Goal: Find specific page/section: Find specific page/section

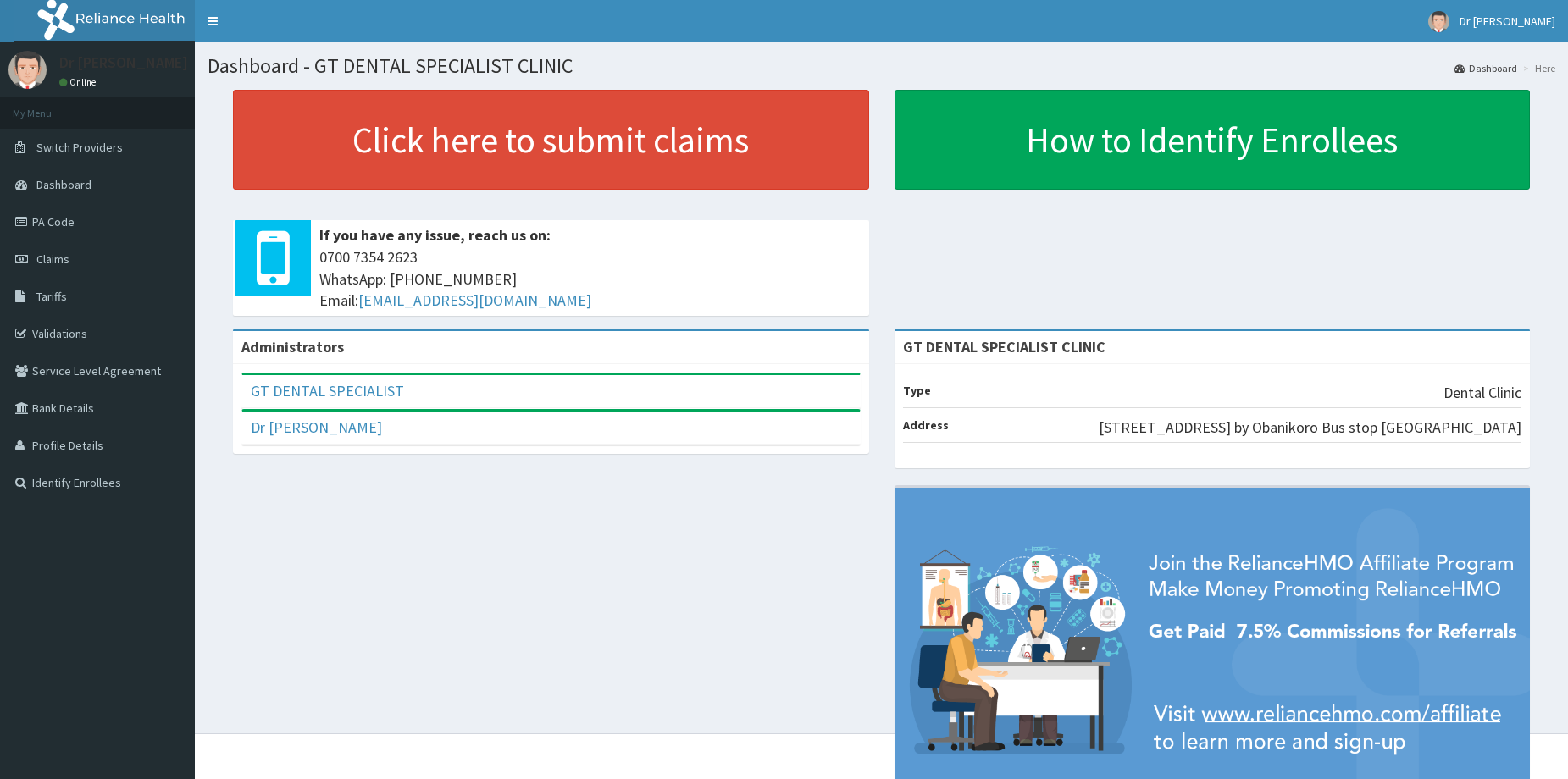
click at [101, 219] on link "PA Code" at bounding box center [97, 221] width 195 height 37
click at [40, 228] on link "PA Code" at bounding box center [97, 221] width 195 height 37
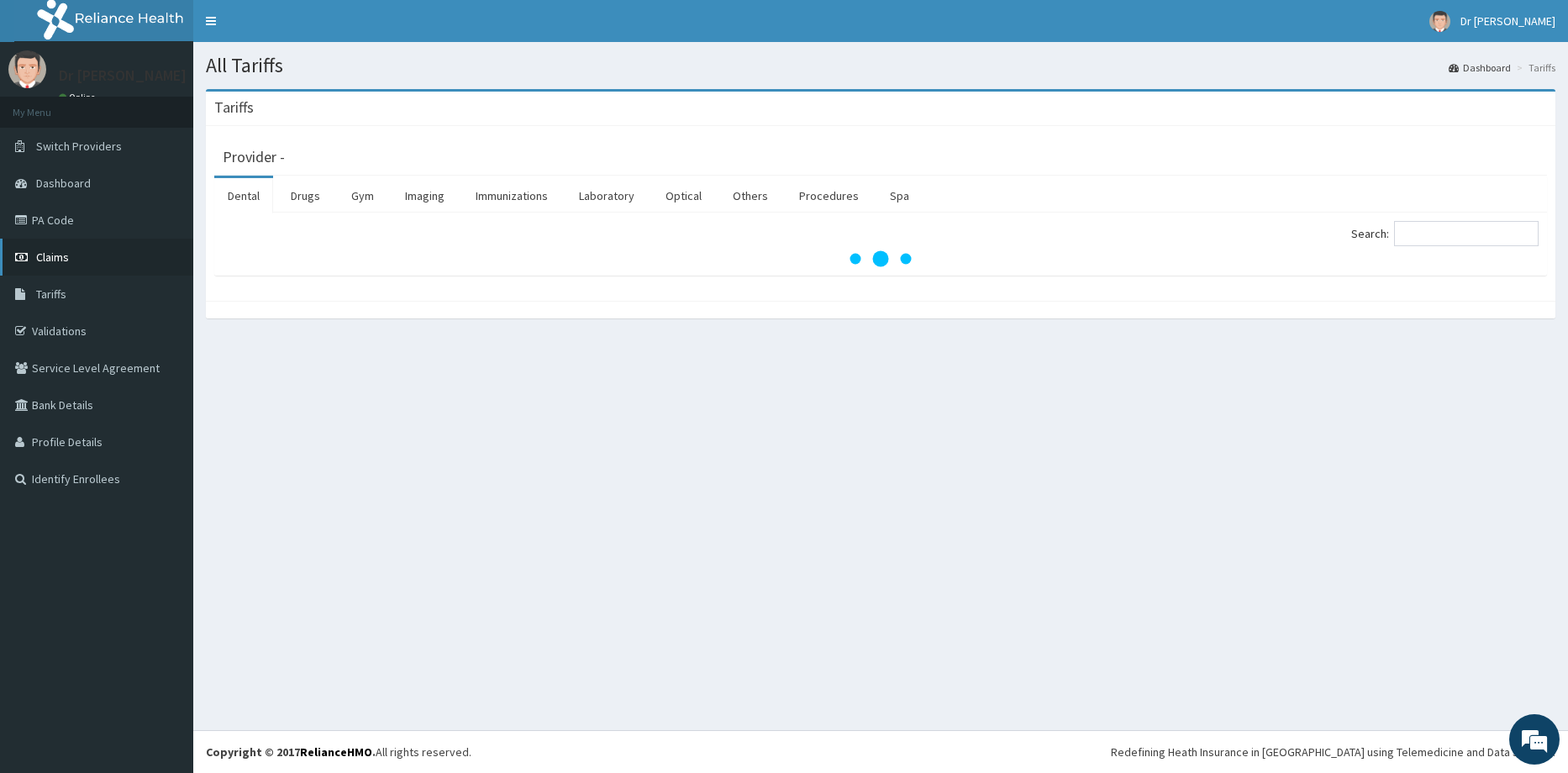
click at [43, 268] on link "Claims" at bounding box center [96, 256] width 193 height 37
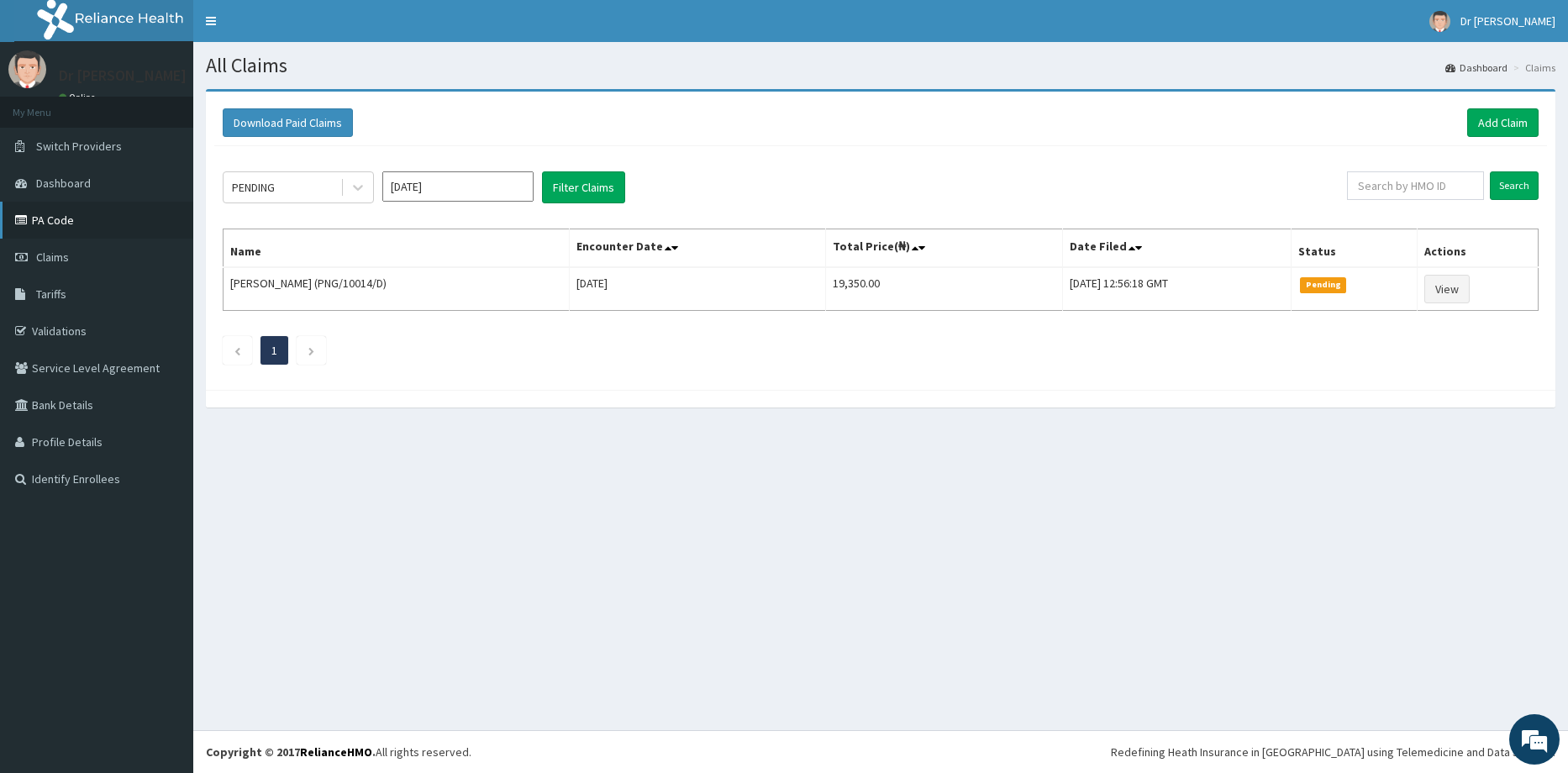
click at [58, 214] on link "PA Code" at bounding box center [96, 220] width 193 height 37
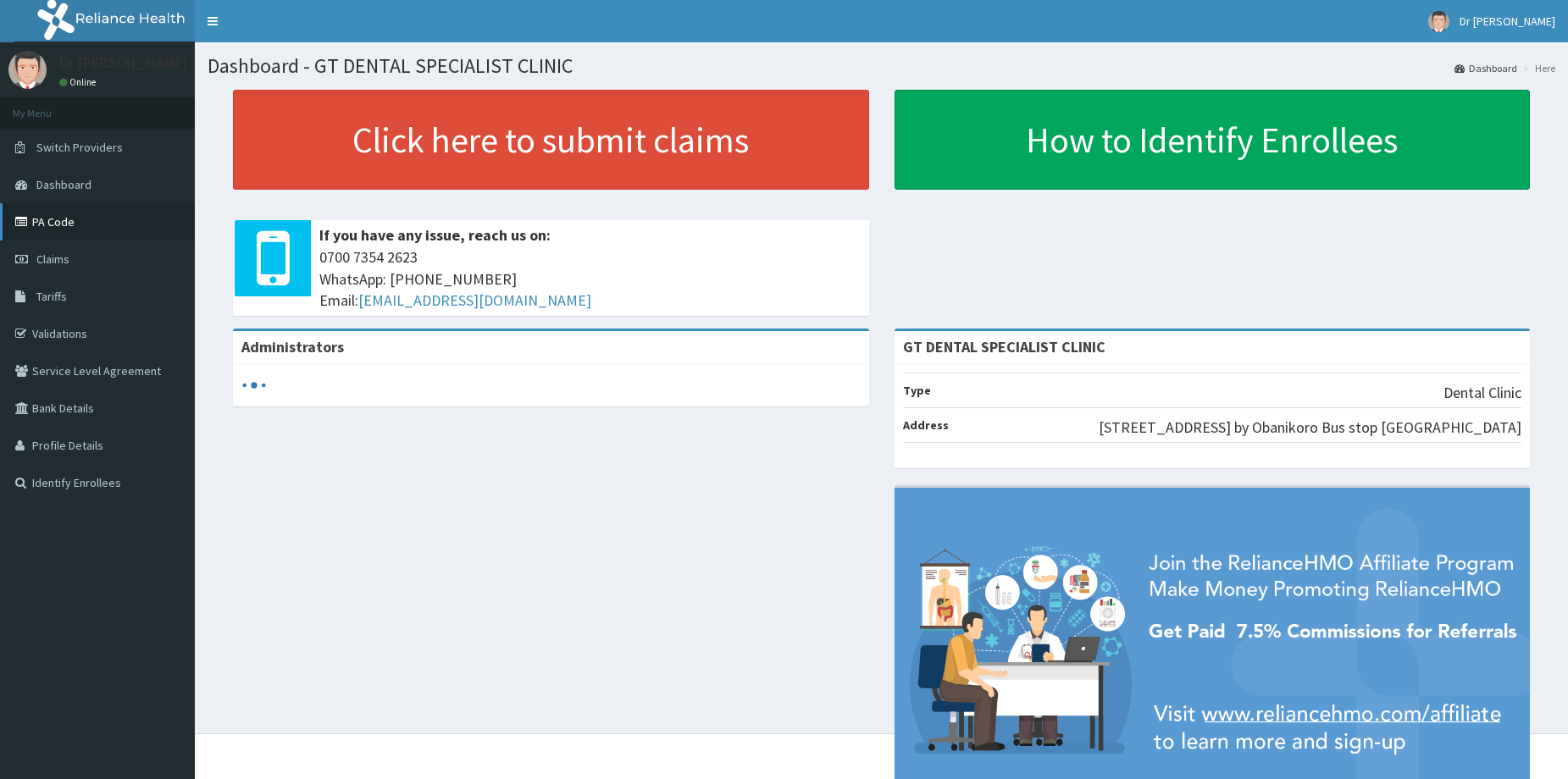
click at [48, 214] on link "PA Code" at bounding box center [97, 221] width 195 height 37
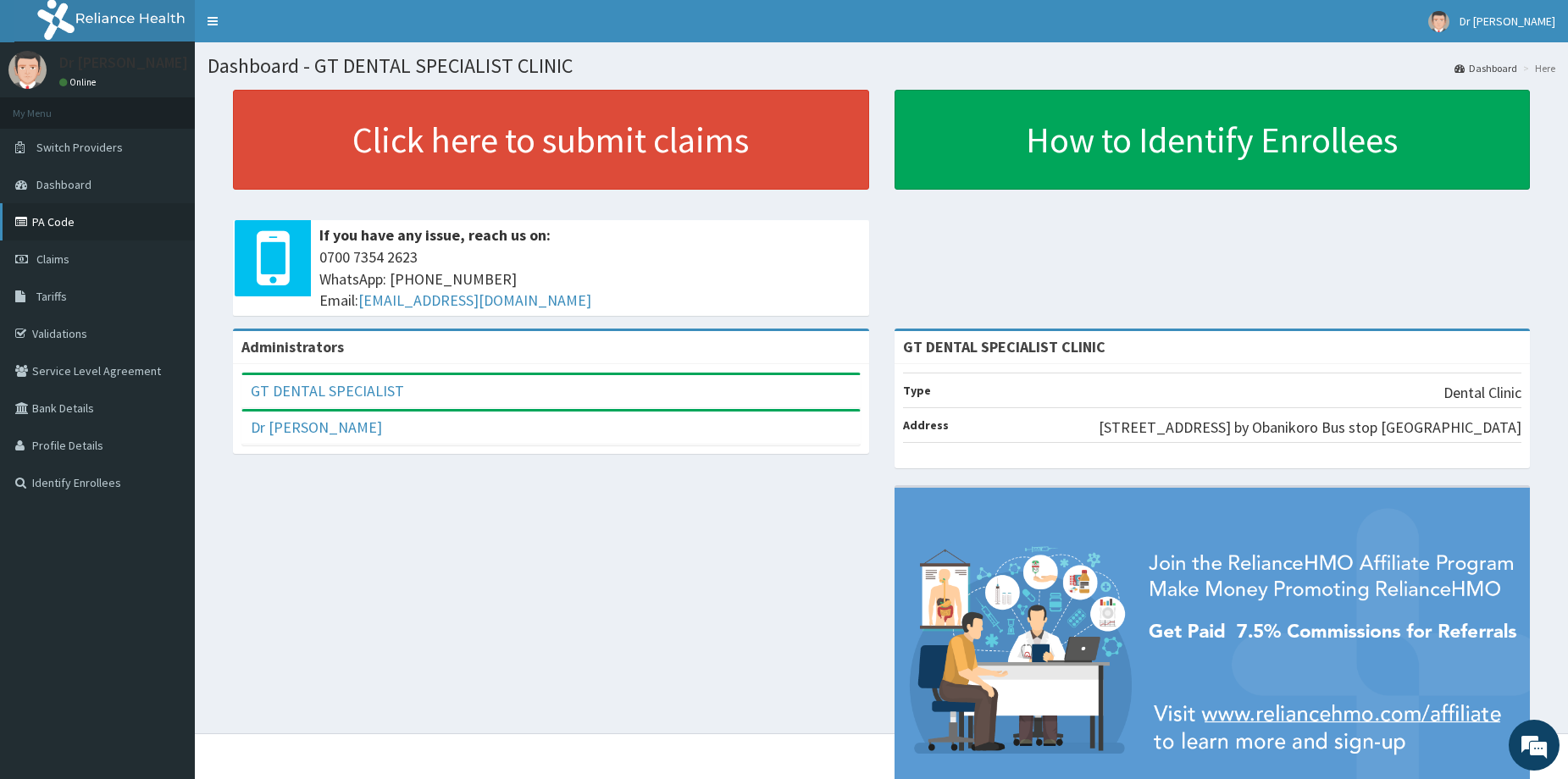
click at [105, 214] on link "PA Code" at bounding box center [97, 221] width 195 height 37
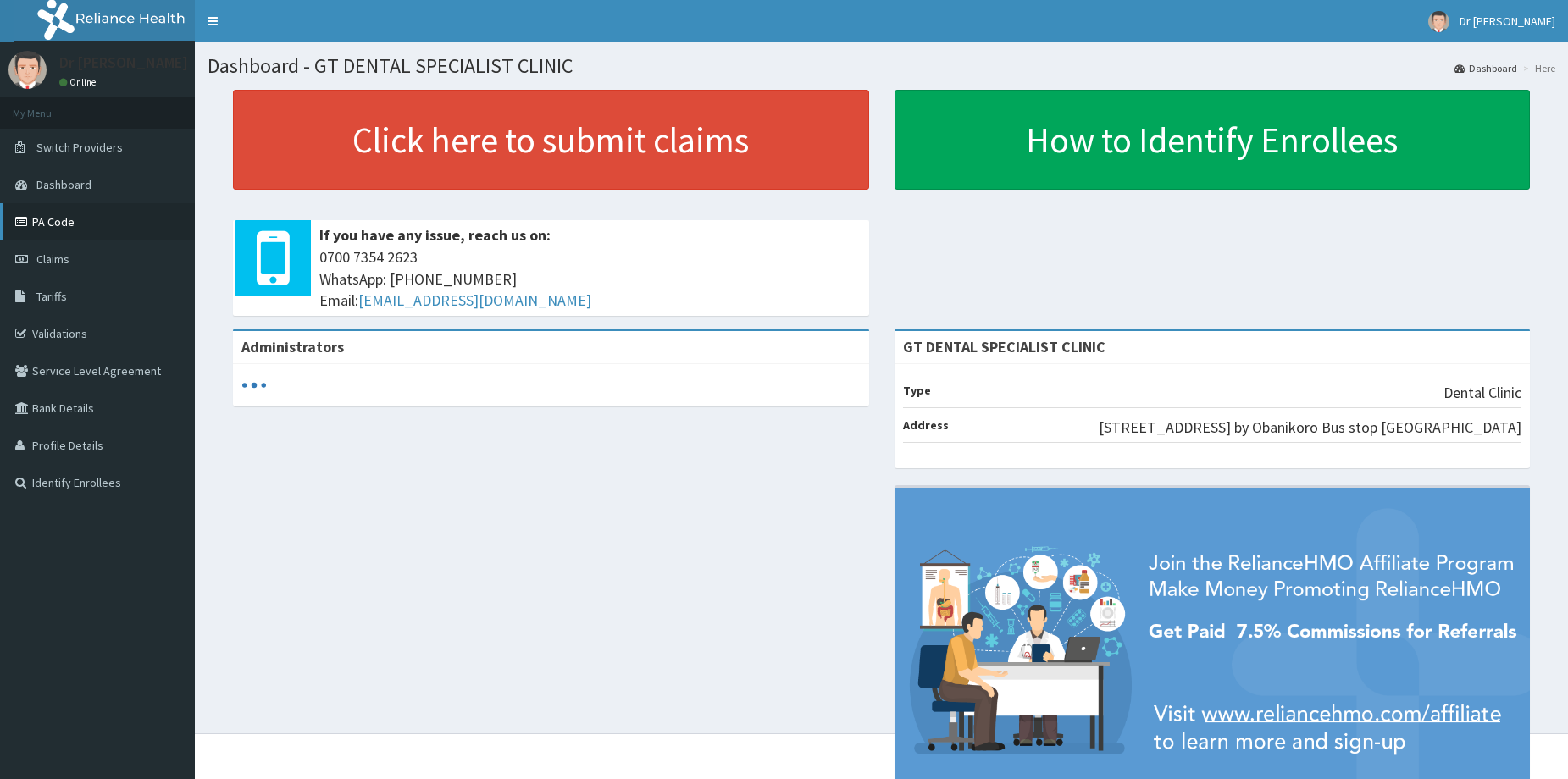
click at [51, 222] on link "PA Code" at bounding box center [97, 221] width 195 height 37
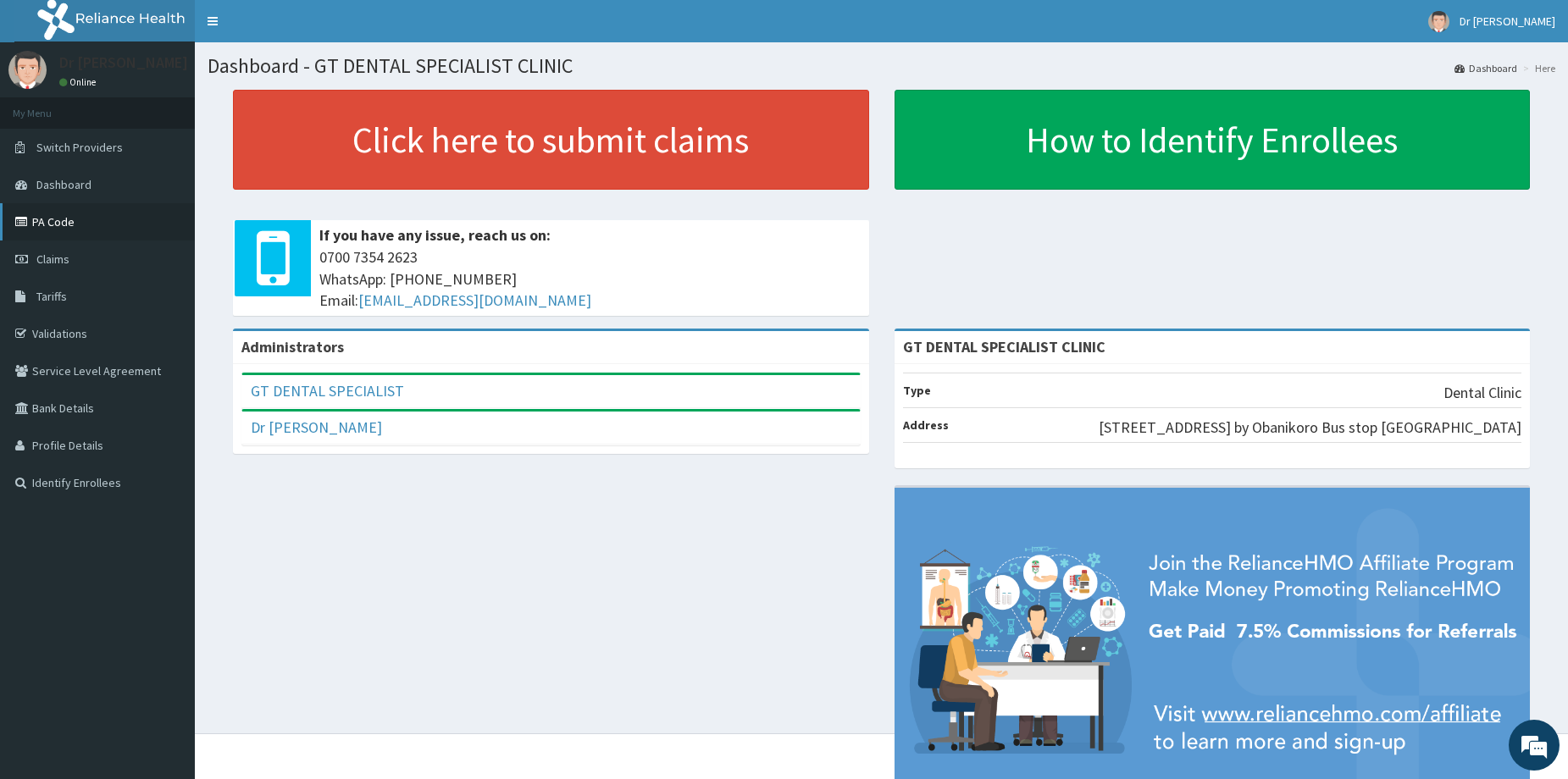
click at [52, 218] on link "PA Code" at bounding box center [97, 221] width 195 height 37
click at [76, 228] on link "PA Code" at bounding box center [97, 221] width 195 height 37
